Goal: Task Accomplishment & Management: Manage account settings

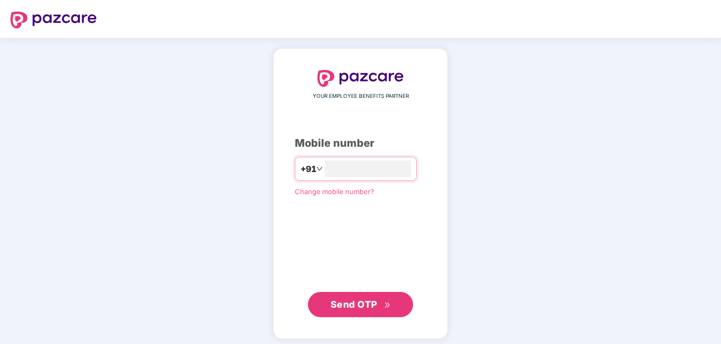
type input "**********"
click at [349, 307] on span "Send OTP" at bounding box center [353, 302] width 47 height 11
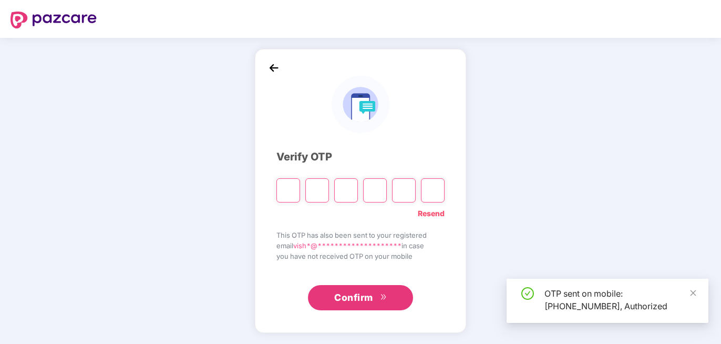
click at [294, 191] on input "Please enter verification code. Digit 1" at bounding box center [288, 190] width 24 height 24
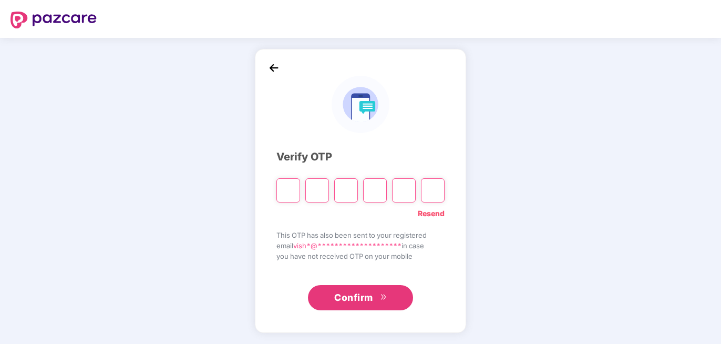
type input "*"
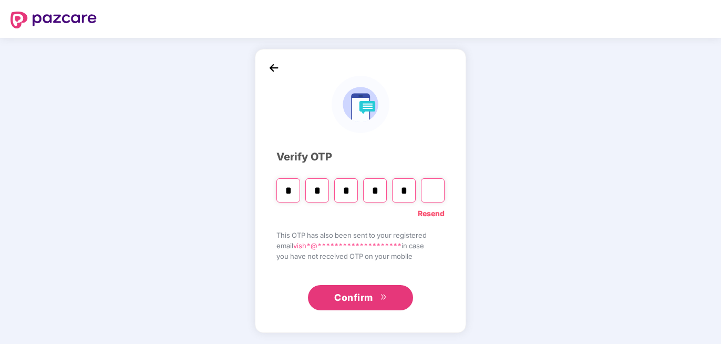
type input "*"
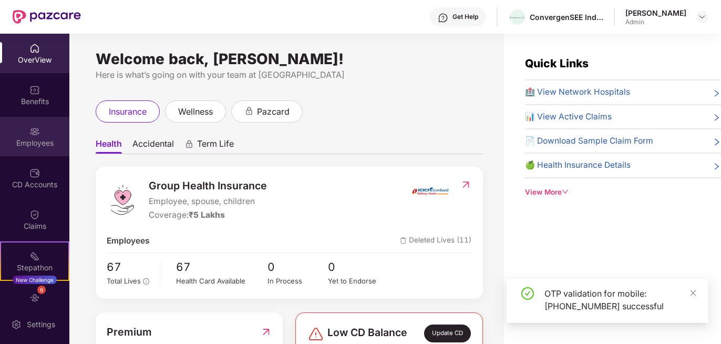
click at [37, 136] on img at bounding box center [34, 131] width 11 height 11
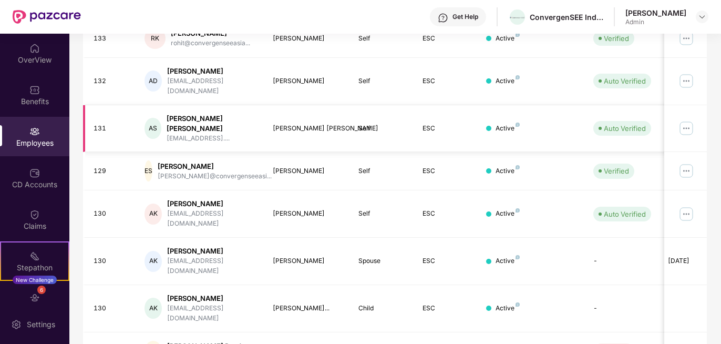
scroll to position [286, 0]
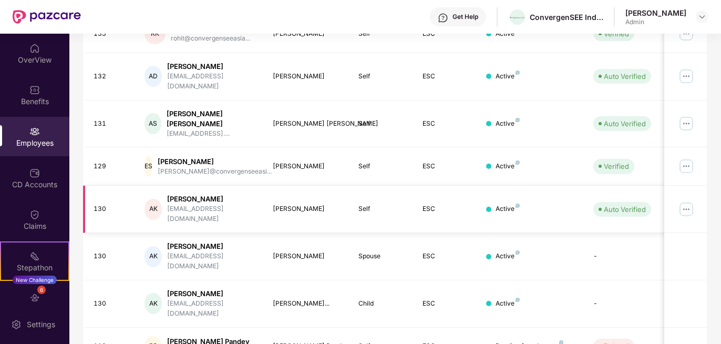
click at [689, 201] on img at bounding box center [686, 209] width 17 height 17
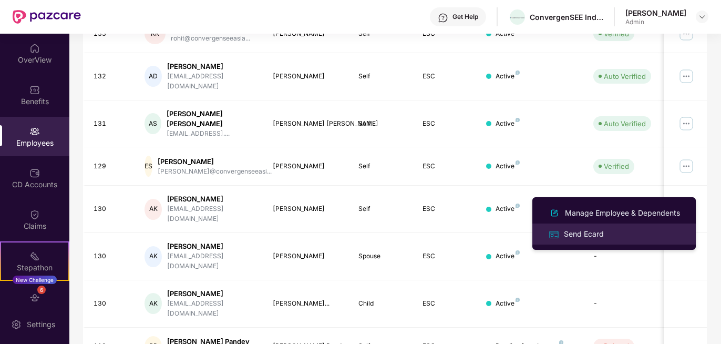
click at [586, 234] on div "Send Ecard" at bounding box center [584, 234] width 44 height 12
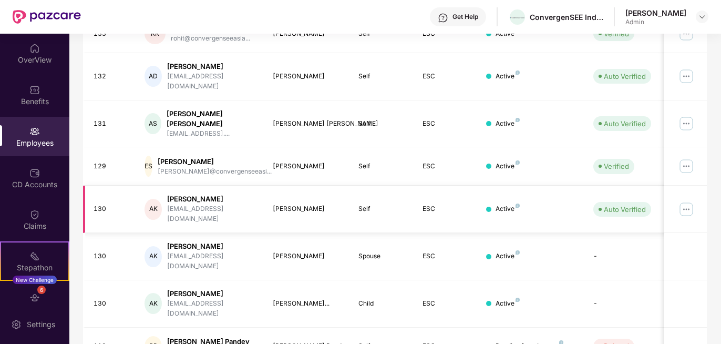
click at [689, 201] on img at bounding box center [686, 209] width 17 height 17
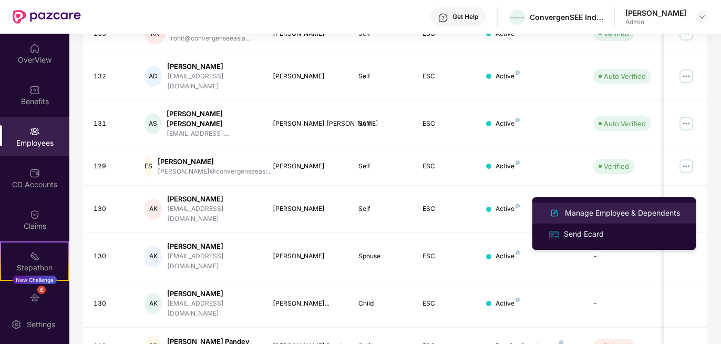
click at [640, 211] on div "Manage Employee & Dependents" at bounding box center [622, 213] width 119 height 12
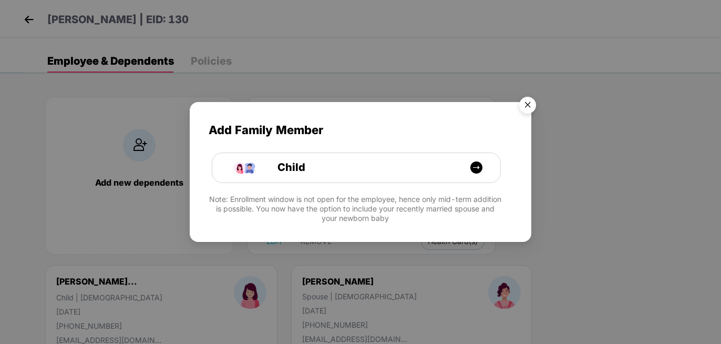
click at [525, 101] on img "Close" at bounding box center [527, 106] width 29 height 29
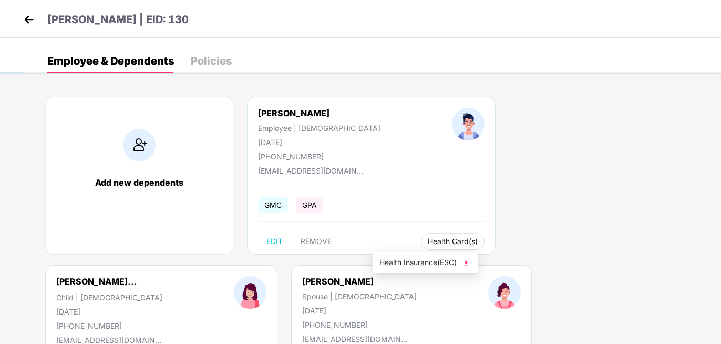
click at [428, 244] on span "Health Card(s)" at bounding box center [453, 241] width 50 height 5
click at [465, 262] on img at bounding box center [466, 262] width 11 height 11
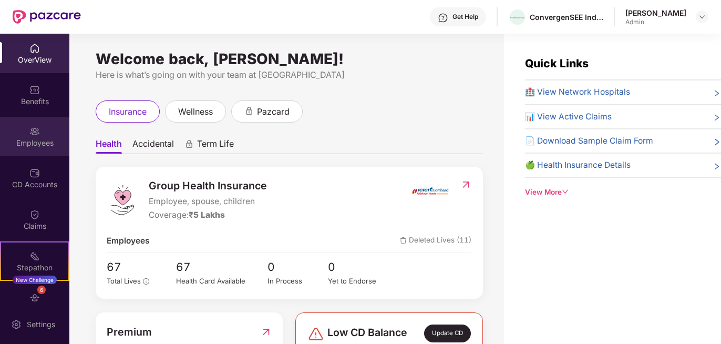
click at [34, 139] on div "Employees" at bounding box center [34, 143] width 69 height 11
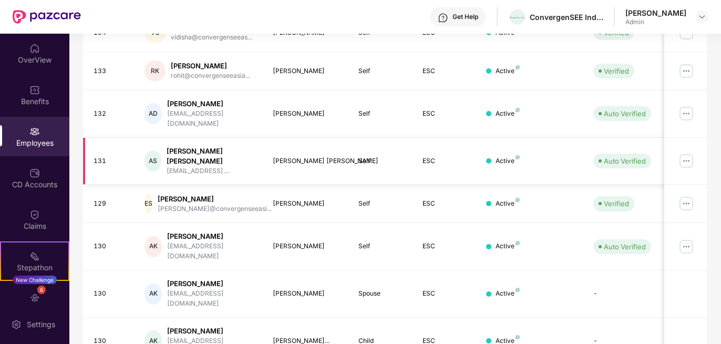
scroll to position [254, 0]
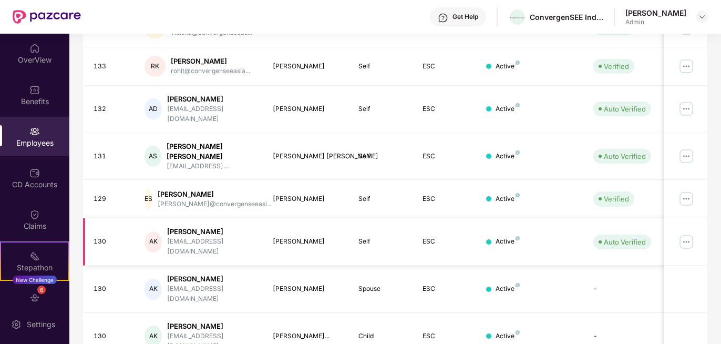
click at [688, 233] on img at bounding box center [686, 241] width 17 height 17
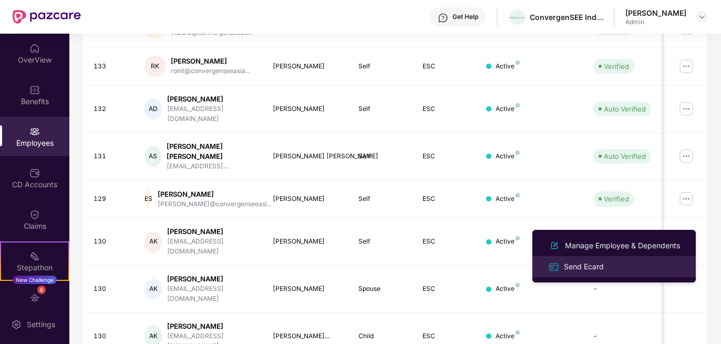
click at [577, 268] on div "Send Ecard" at bounding box center [584, 267] width 44 height 12
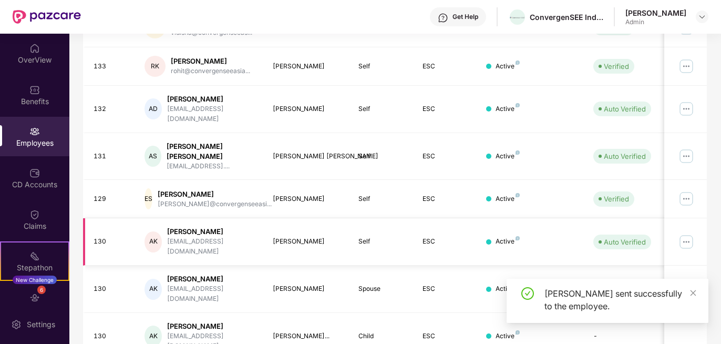
click at [198, 226] on div "[PERSON_NAME]" at bounding box center [211, 231] width 89 height 10
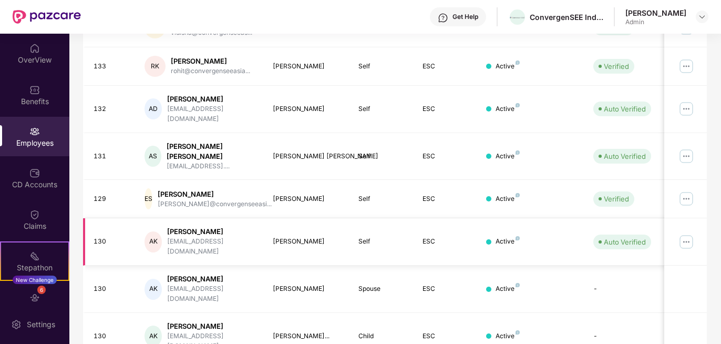
click at [684, 233] on img at bounding box center [686, 241] width 17 height 17
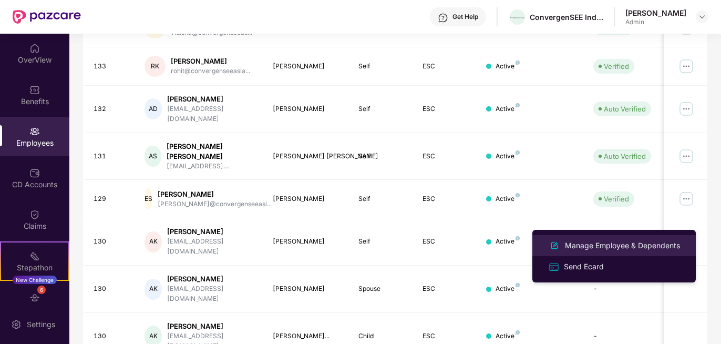
click at [610, 247] on div "Manage Employee & Dependents" at bounding box center [622, 246] width 119 height 12
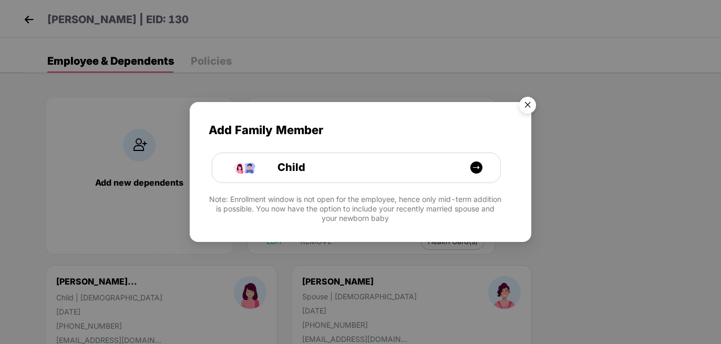
click at [528, 103] on img "Close" at bounding box center [527, 106] width 29 height 29
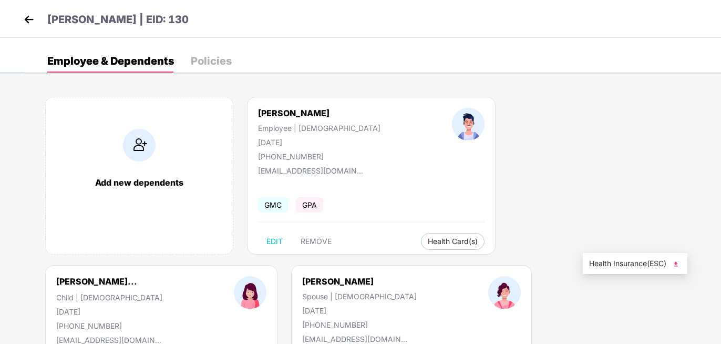
click at [676, 262] on img at bounding box center [675, 263] width 11 height 11
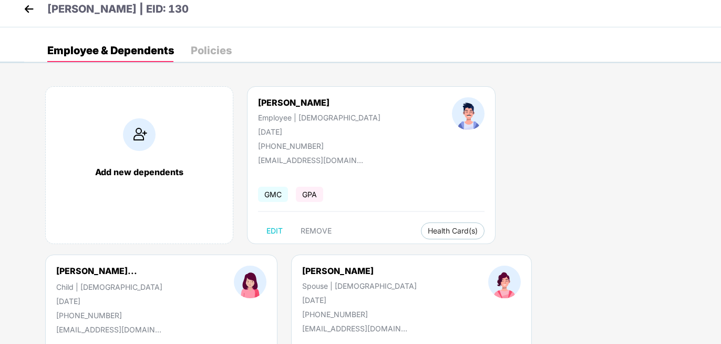
scroll to position [105, 0]
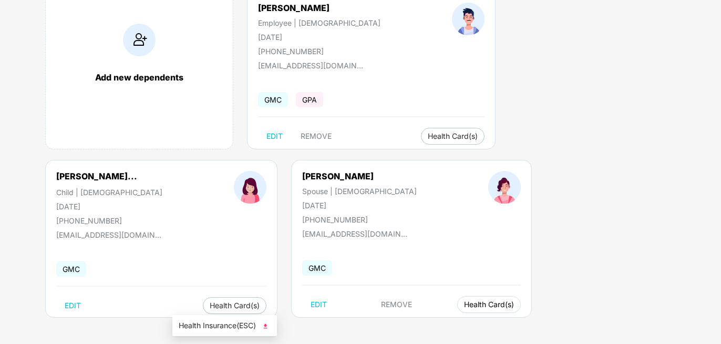
click at [464, 303] on span "Health Card(s)" at bounding box center [489, 304] width 50 height 5
click at [266, 324] on img at bounding box center [265, 325] width 11 height 11
